Goal: Use online tool/utility: Utilize a website feature to perform a specific function

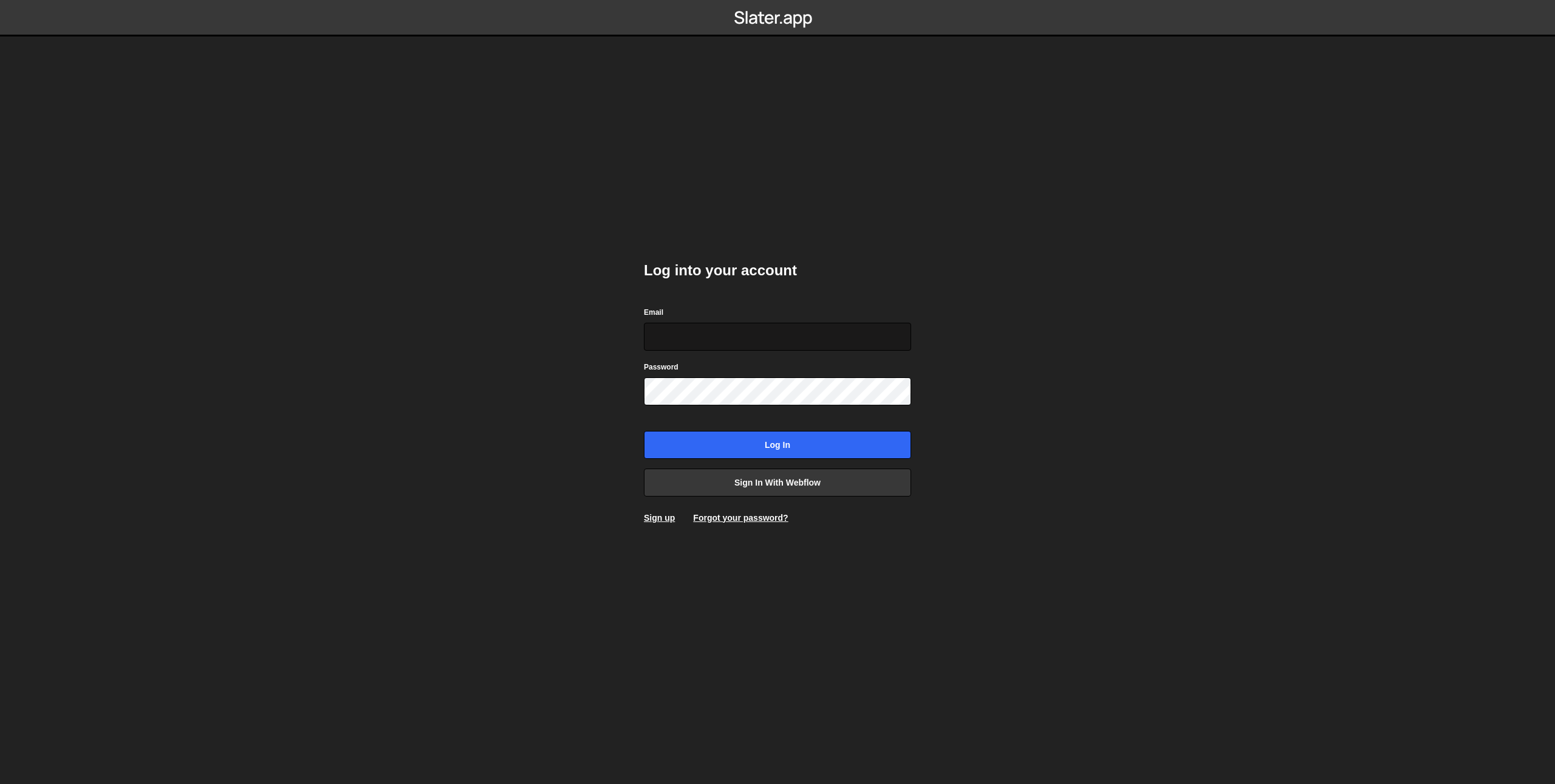
type input "danwebflow@gmail.com"
click at [714, 442] on input "Log in" at bounding box center [778, 445] width 267 height 28
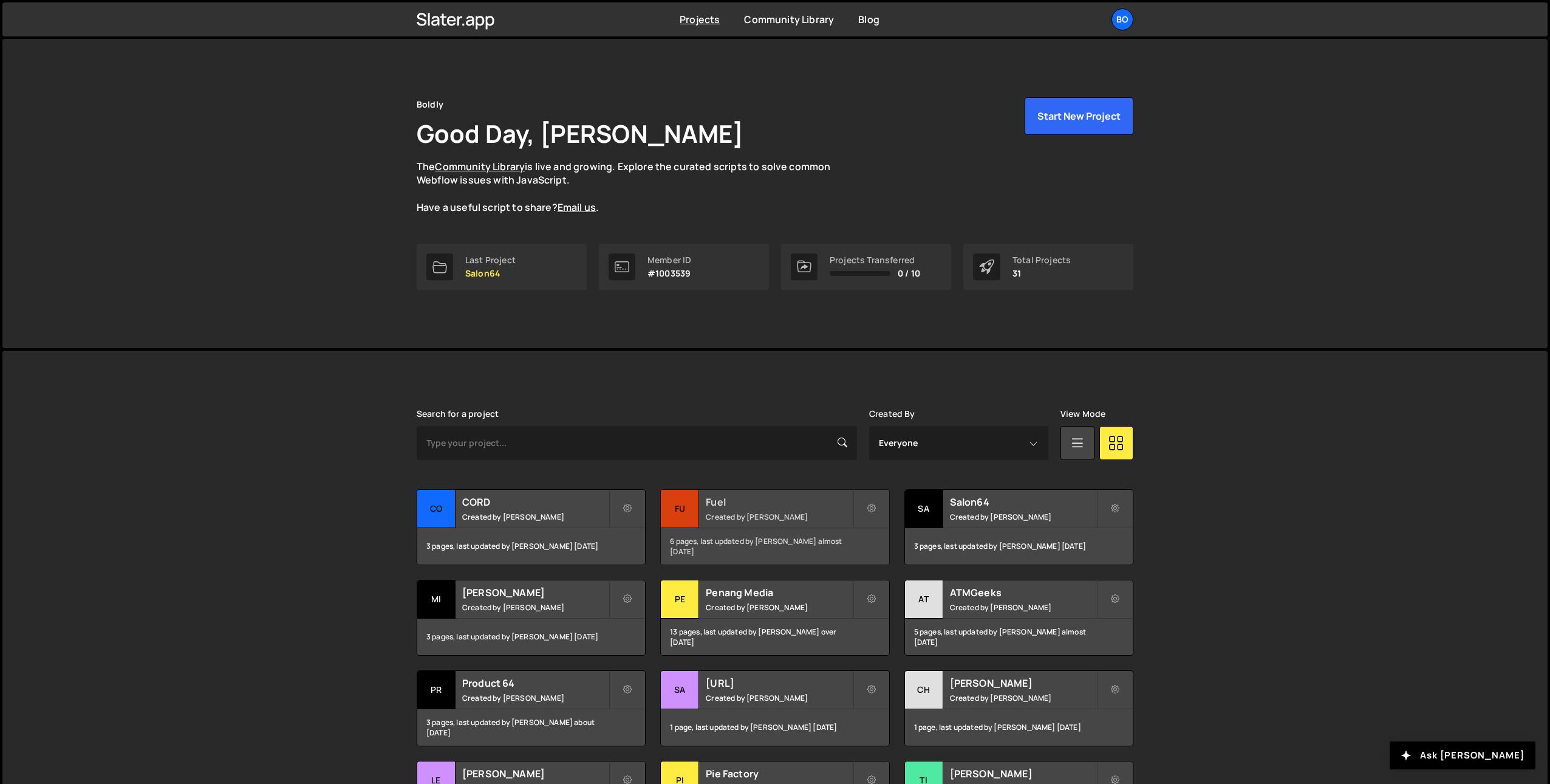
click at [719, 505] on h2 "Fuel" at bounding box center [779, 501] width 147 height 13
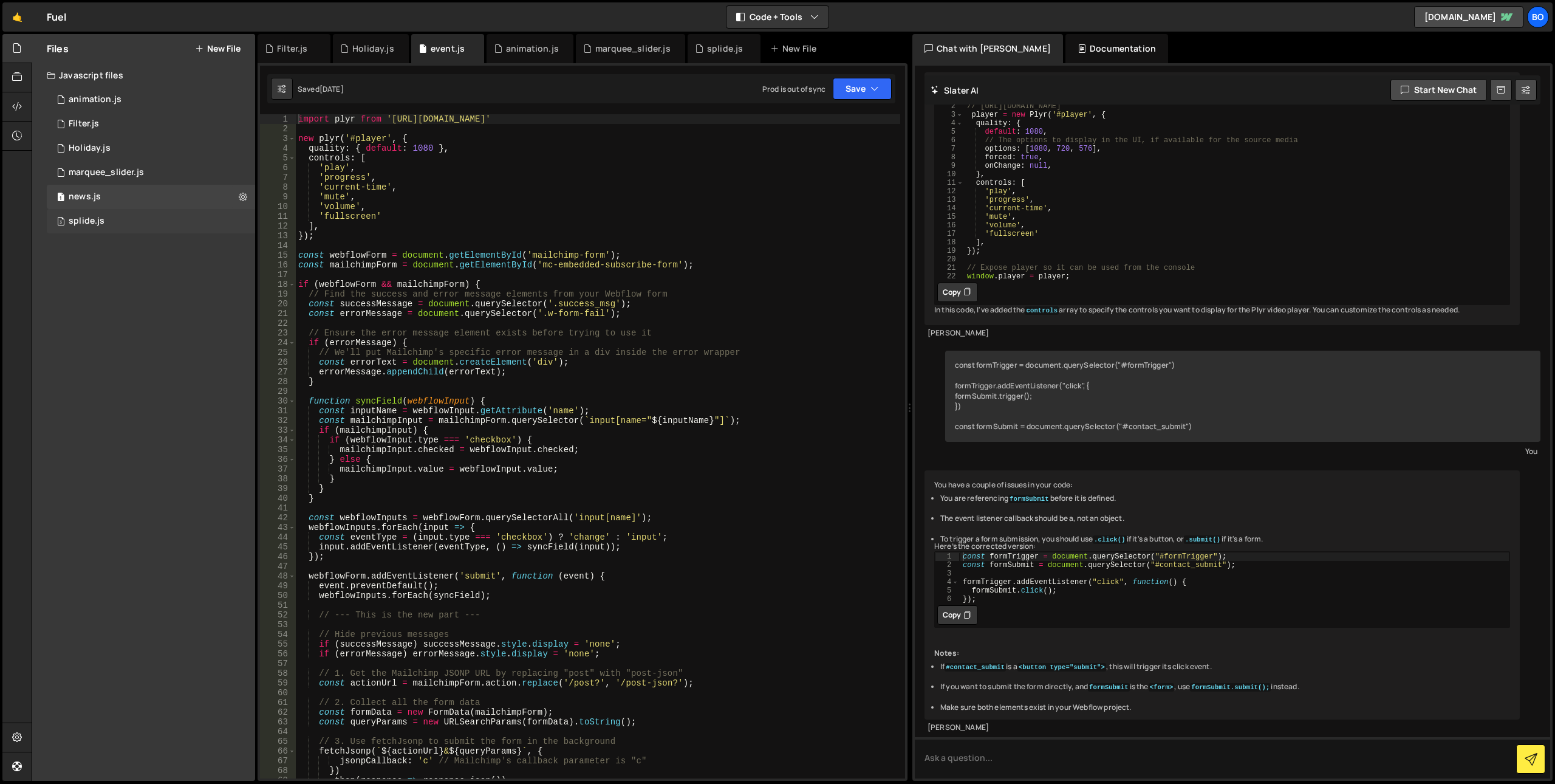
click at [159, 226] on div "3 splide.js 0" at bounding box center [151, 221] width 208 height 24
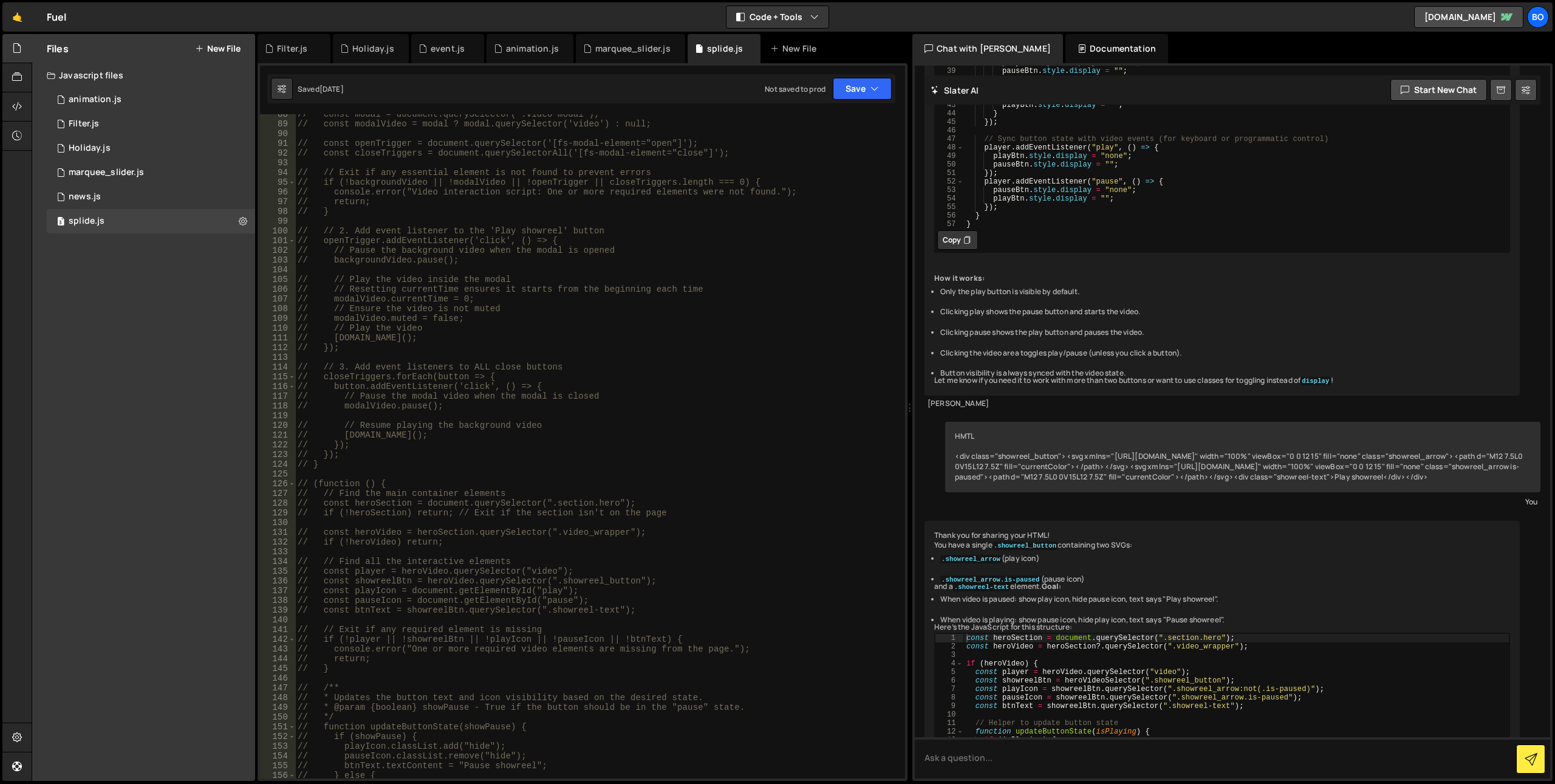
scroll to position [850, 0]
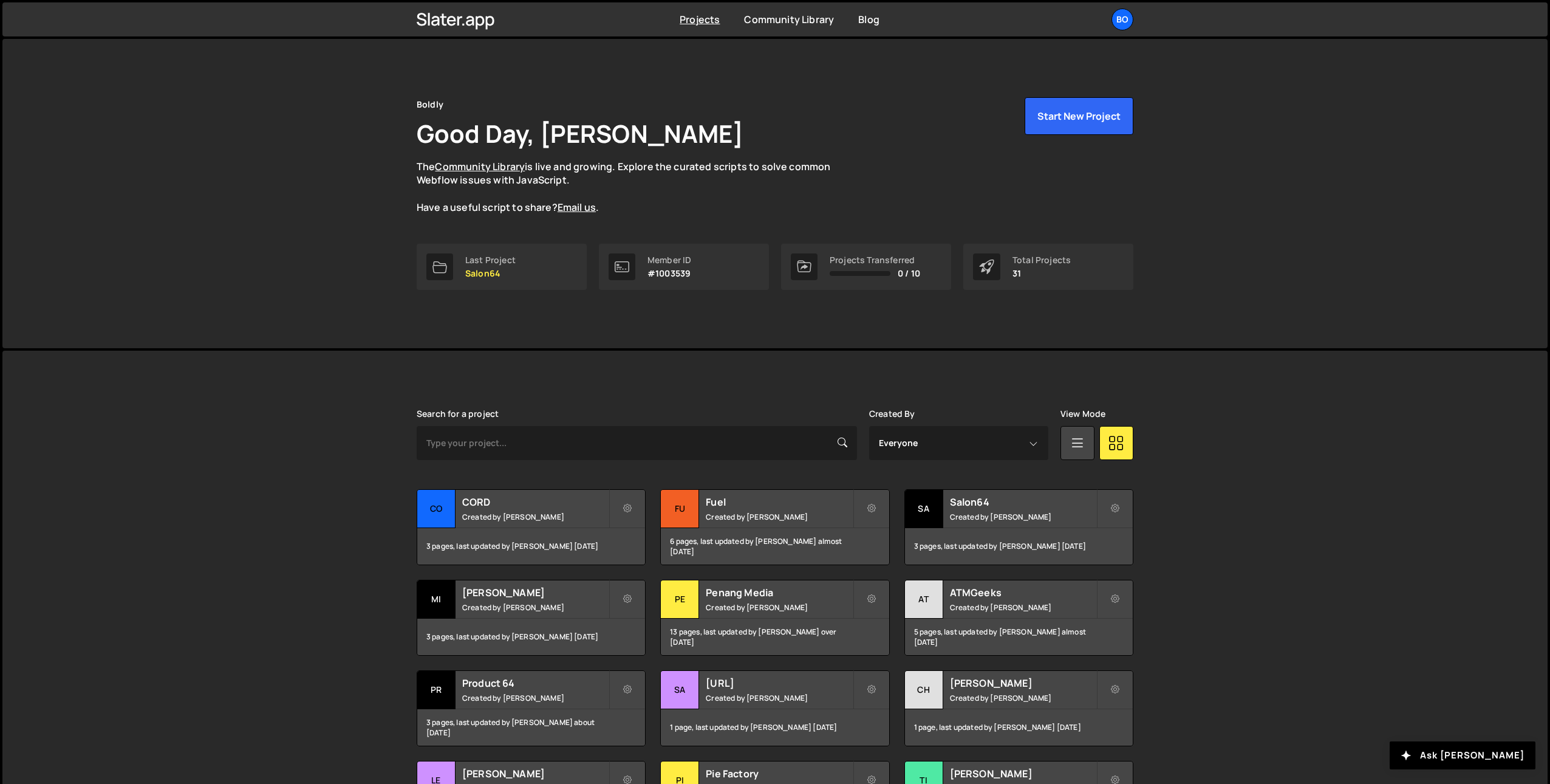
scroll to position [150, 0]
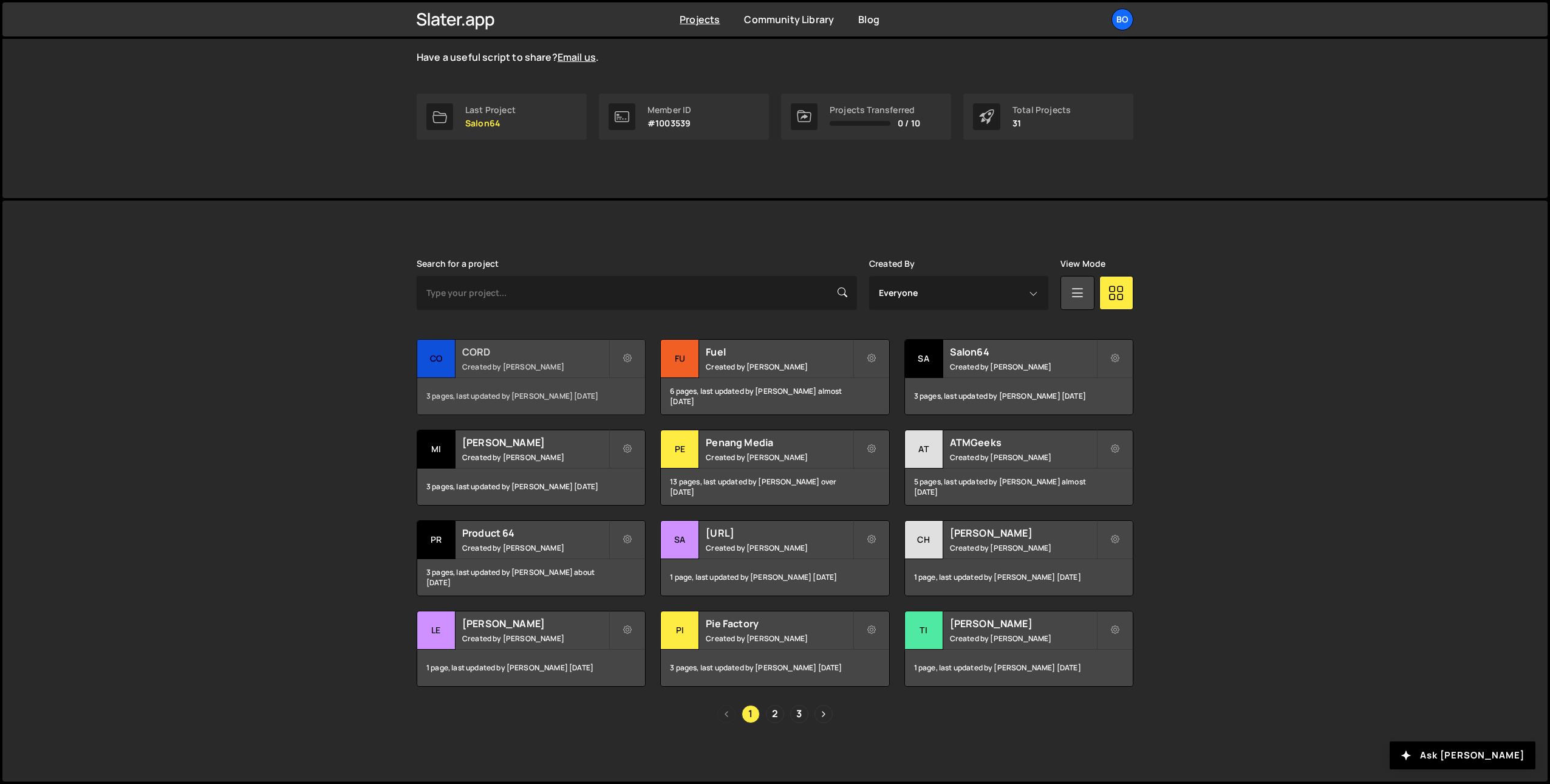
click at [478, 355] on h2 "CORD" at bounding box center [535, 351] width 147 height 13
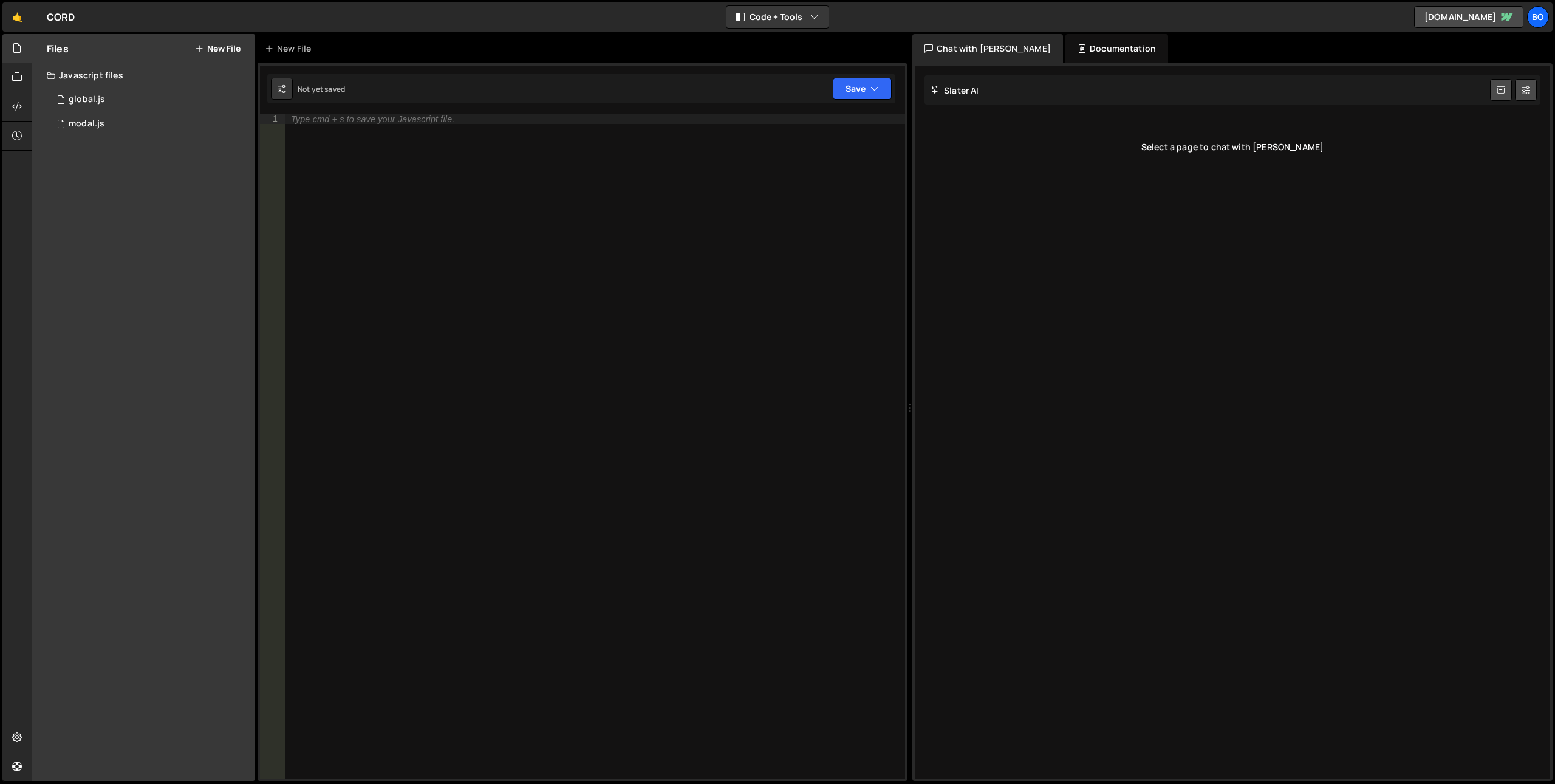
click at [198, 45] on icon at bounding box center [200, 48] width 9 height 10
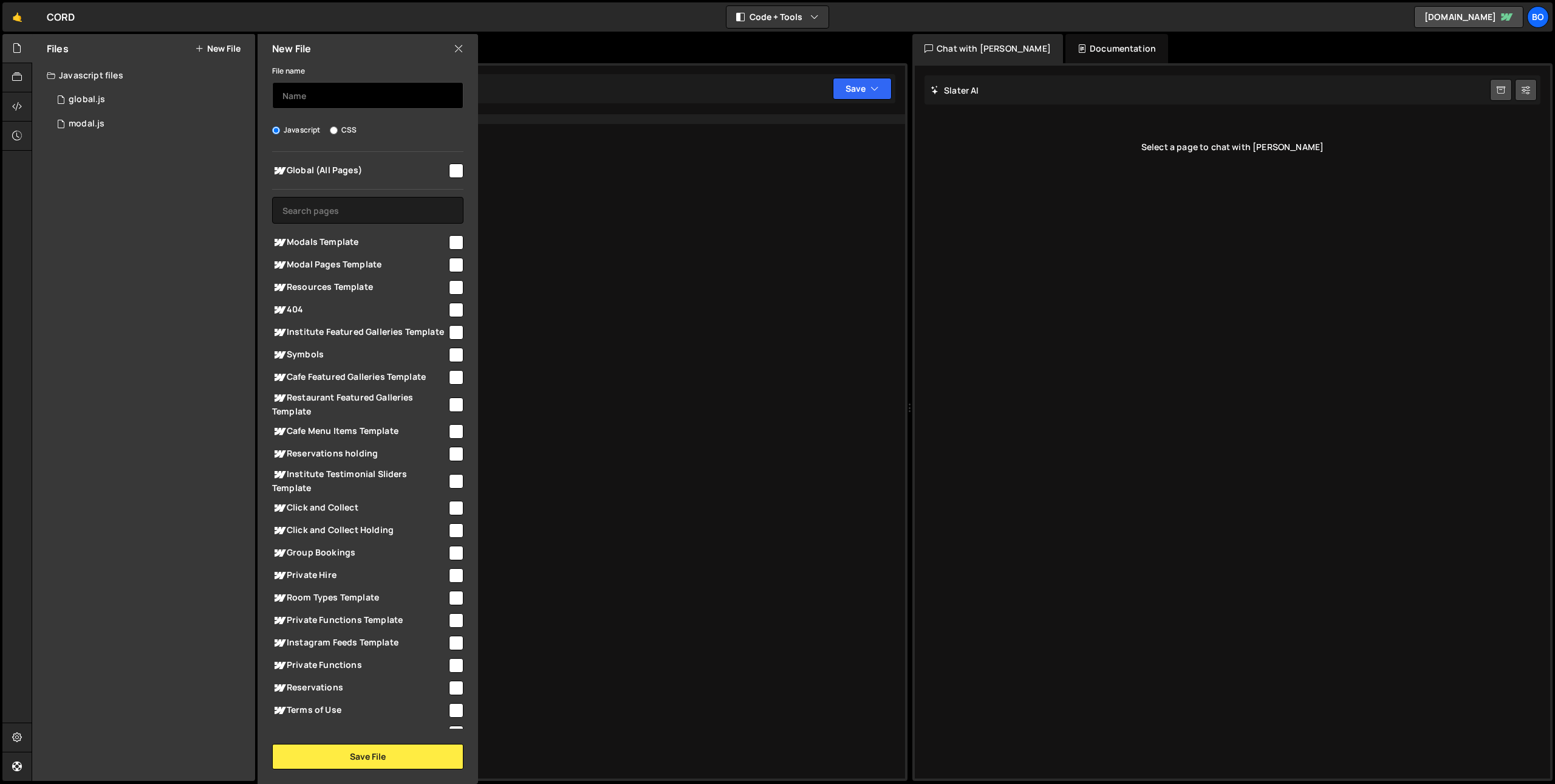
click at [345, 98] on input "text" at bounding box center [367, 95] width 191 height 27
type input "video"
click at [328, 210] on input "text" at bounding box center [367, 210] width 191 height 27
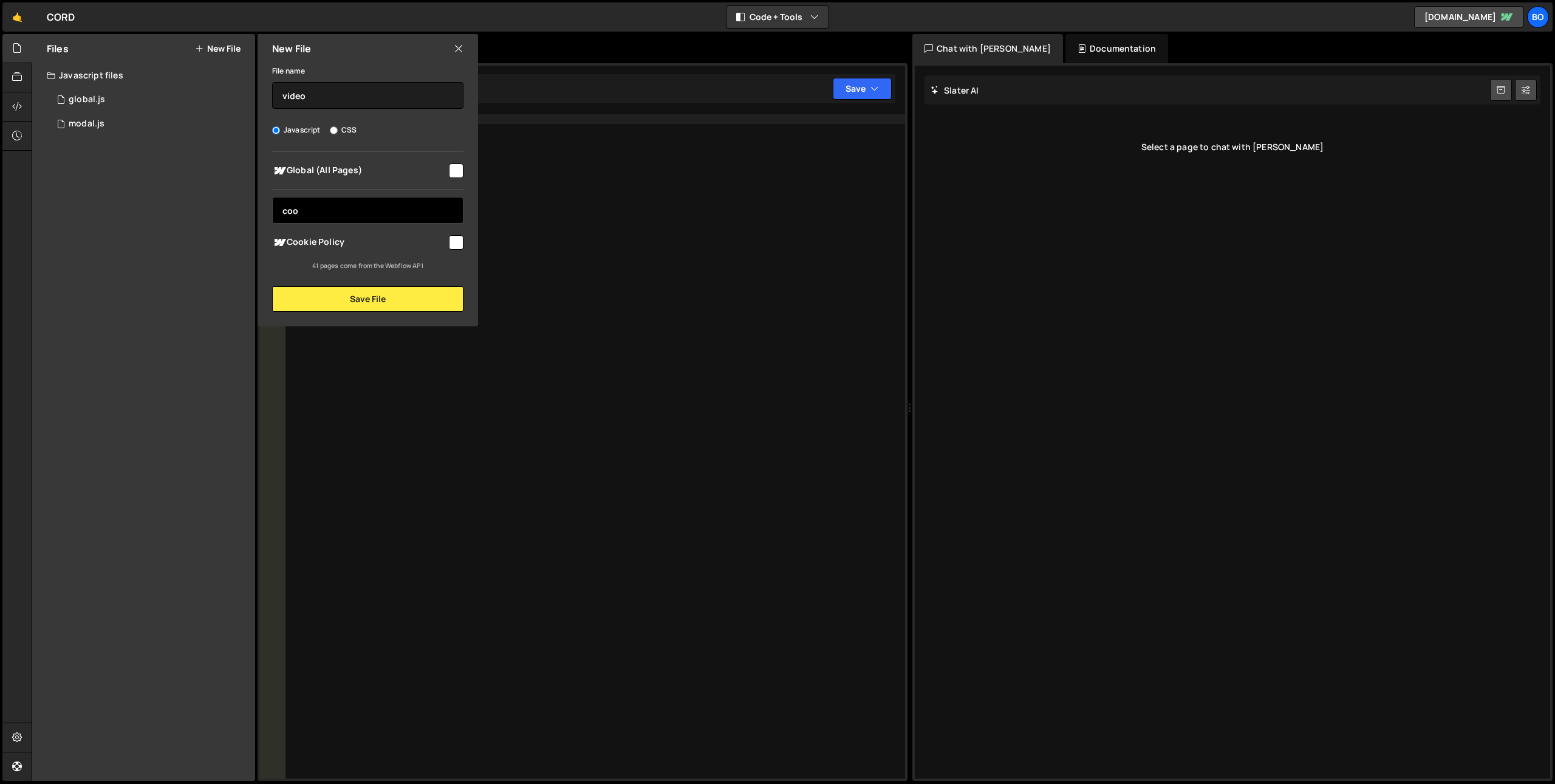
type input "co"
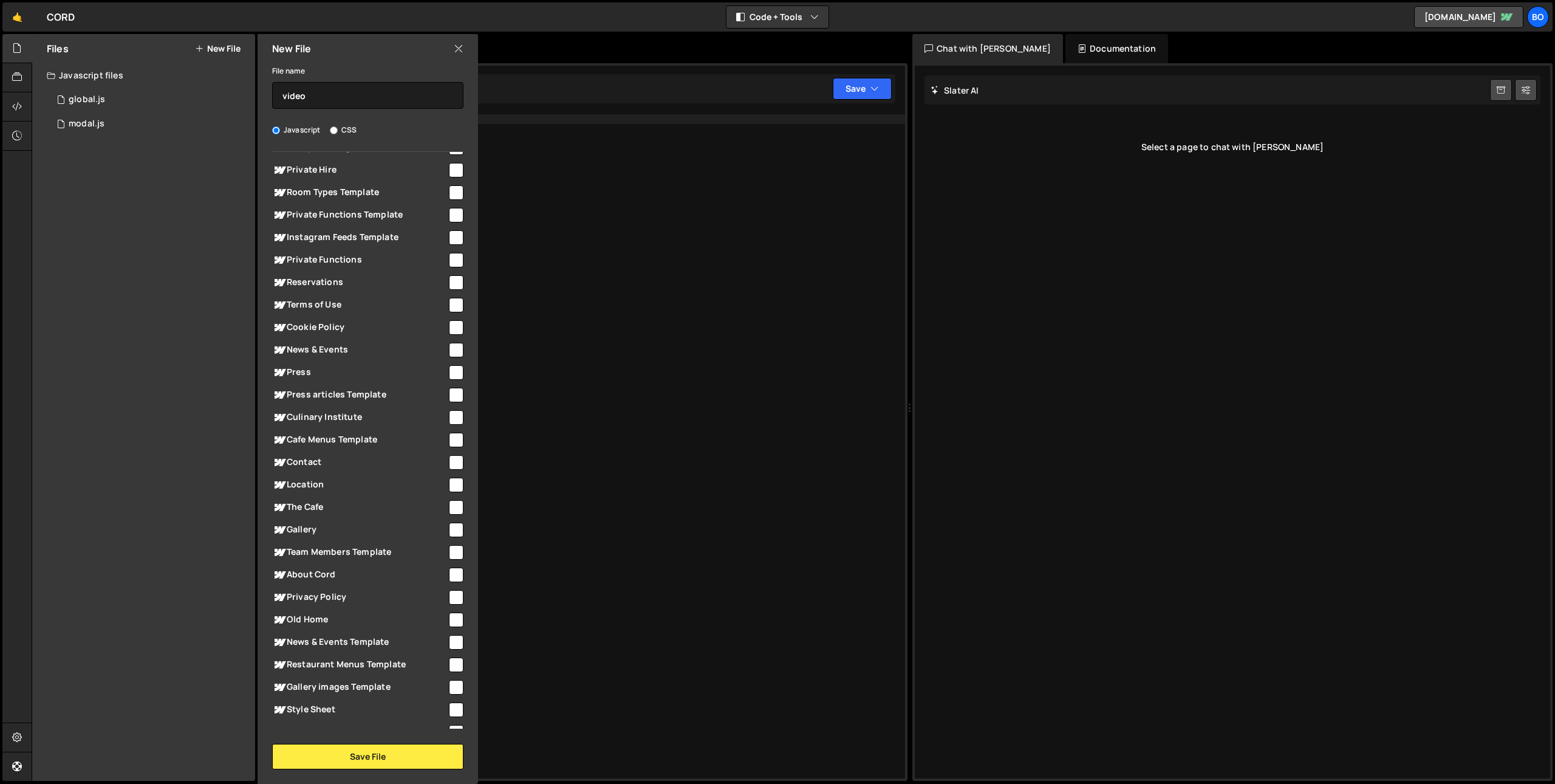
scroll to position [446, 0]
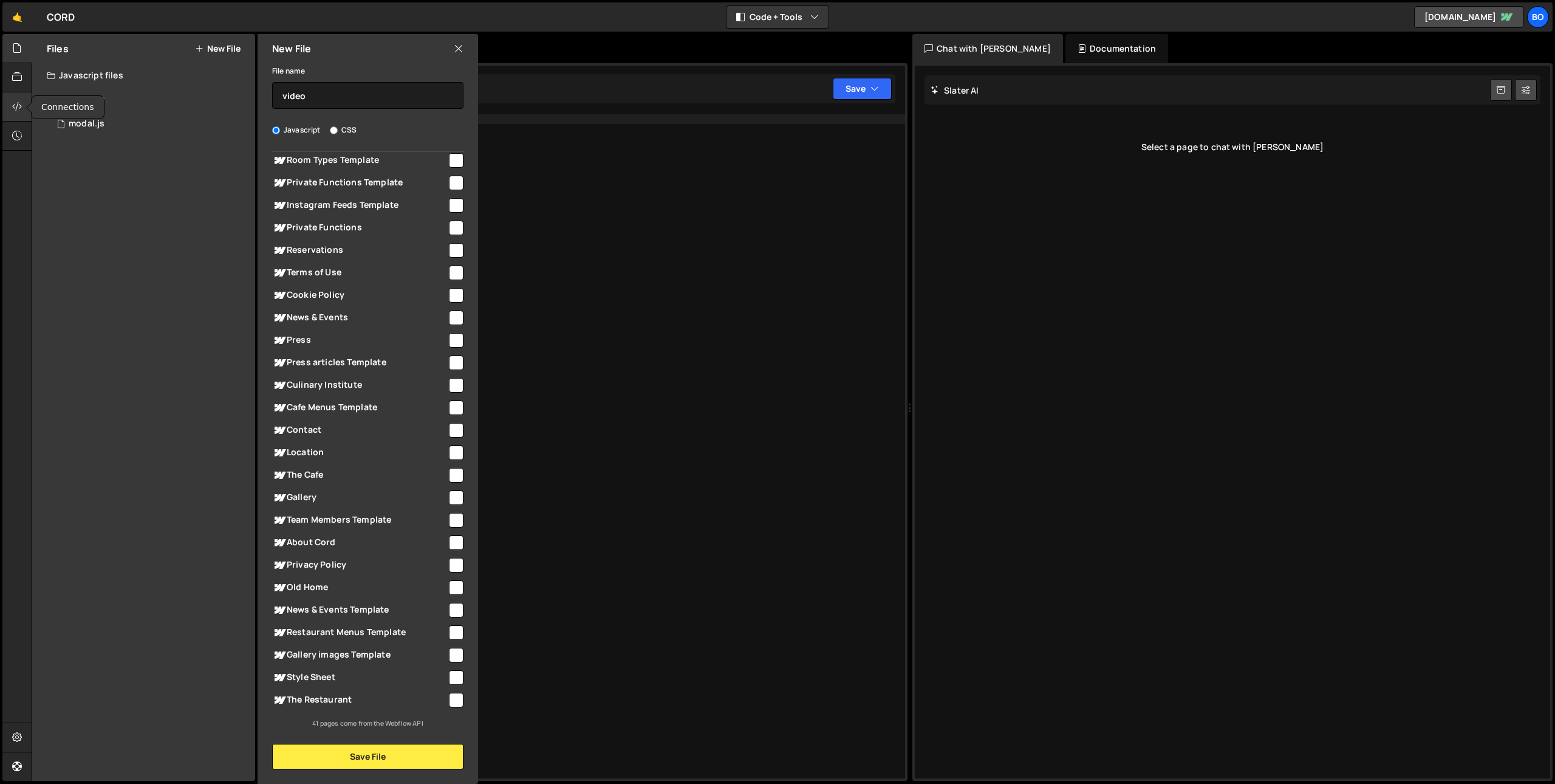
click at [21, 102] on icon at bounding box center [16, 106] width 10 height 13
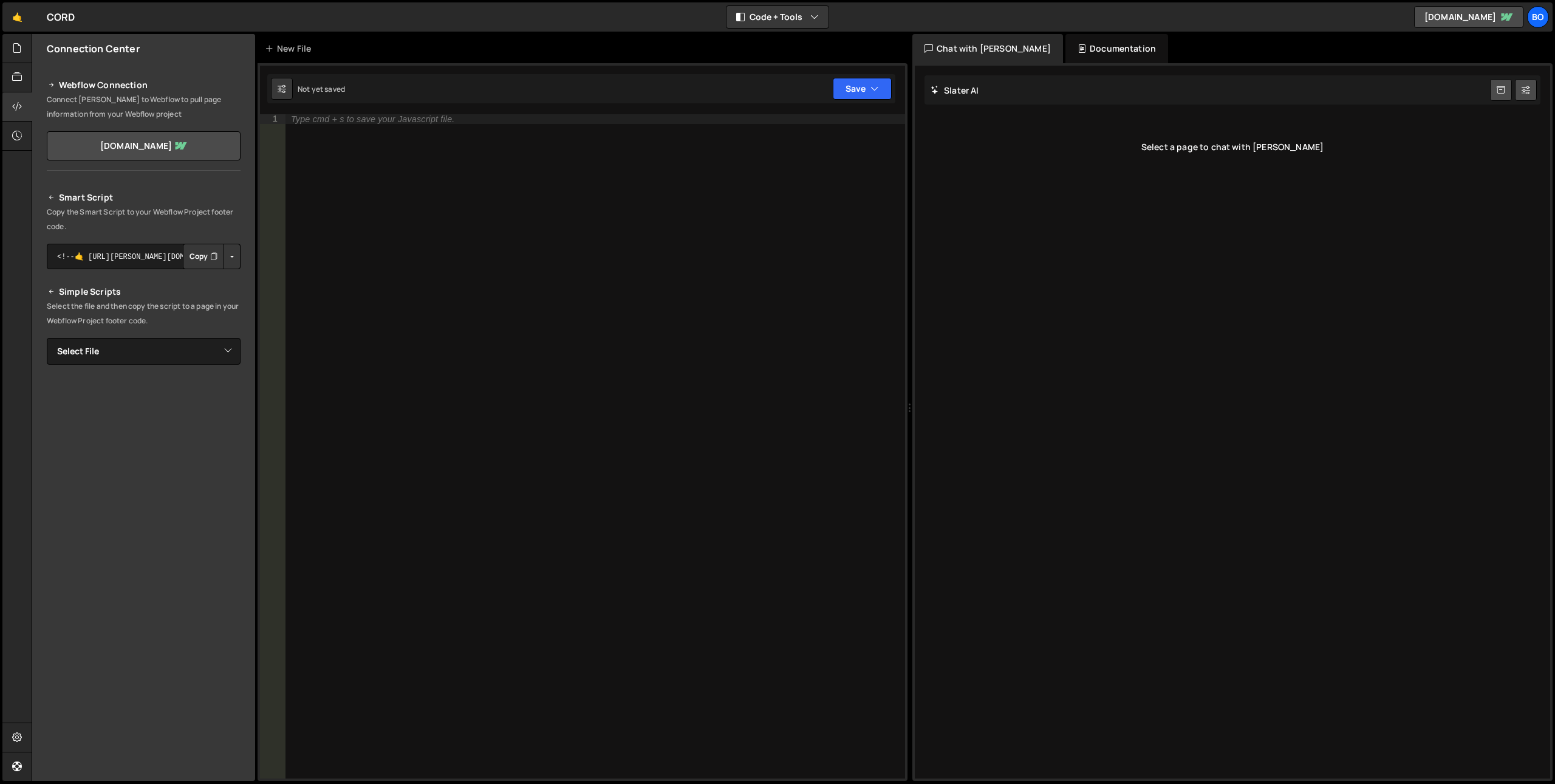
click at [355, 252] on div "Type cmd + s to save your Javascript file." at bounding box center [595, 456] width 620 height 683
click at [16, 104] on icon at bounding box center [16, 106] width 10 height 13
